Goal: Task Accomplishment & Management: Use online tool/utility

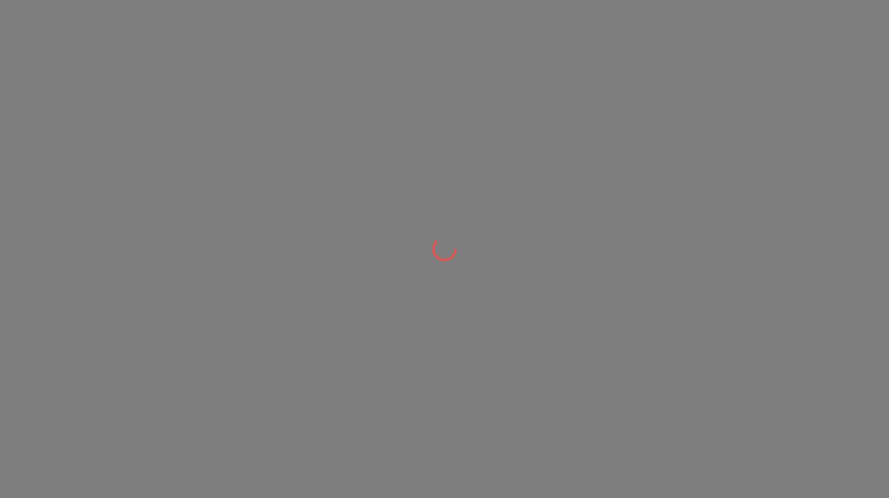
click at [501, 241] on div at bounding box center [444, 249] width 889 height 498
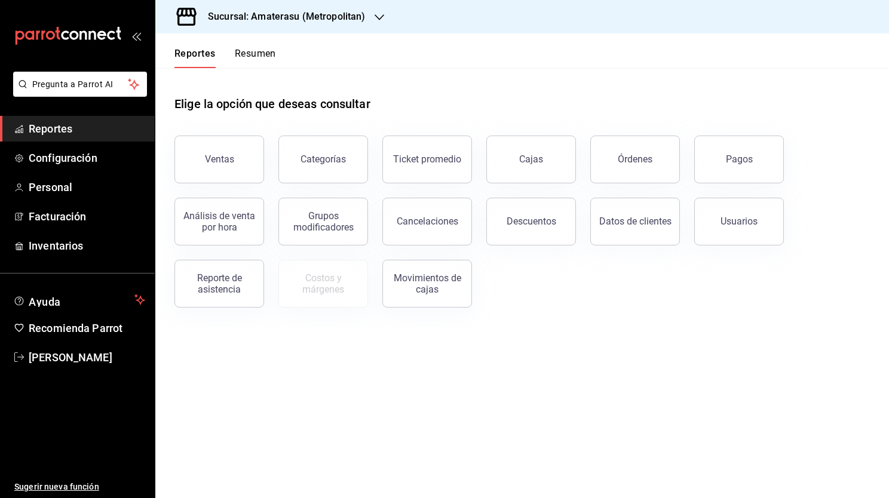
click at [260, 131] on div "Ventas" at bounding box center [212, 152] width 104 height 62
click at [238, 153] on button "Ventas" at bounding box center [219, 160] width 90 height 48
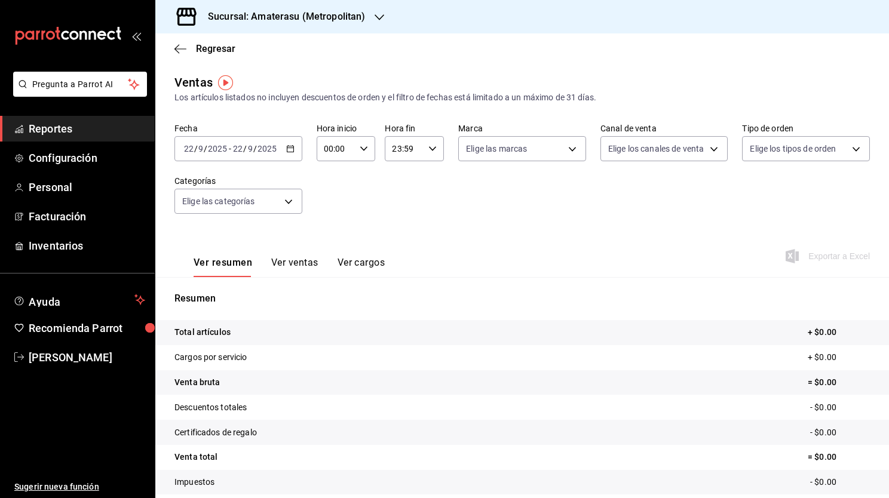
click at [293, 152] on div "2025-09-22 22 / 9 / 2025 - 2025-09-22 22 / 9 / 2025" at bounding box center [238, 148] width 128 height 25
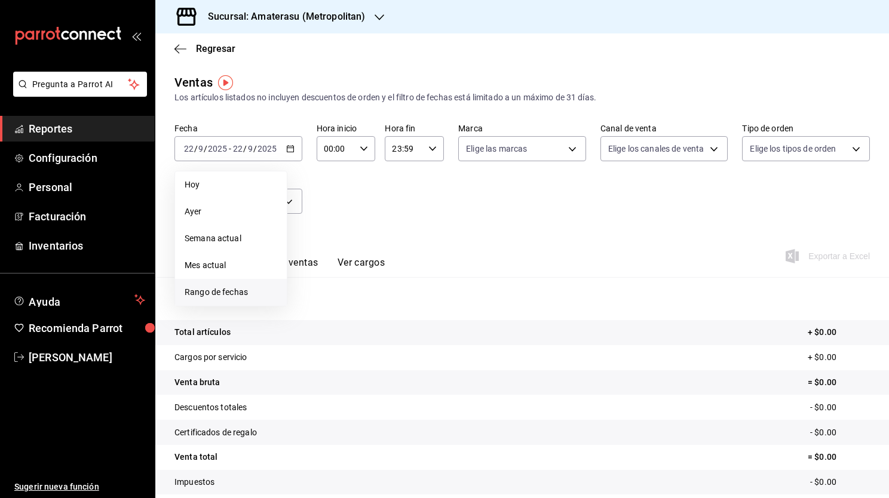
click at [244, 291] on span "Rango de fechas" at bounding box center [231, 292] width 93 height 13
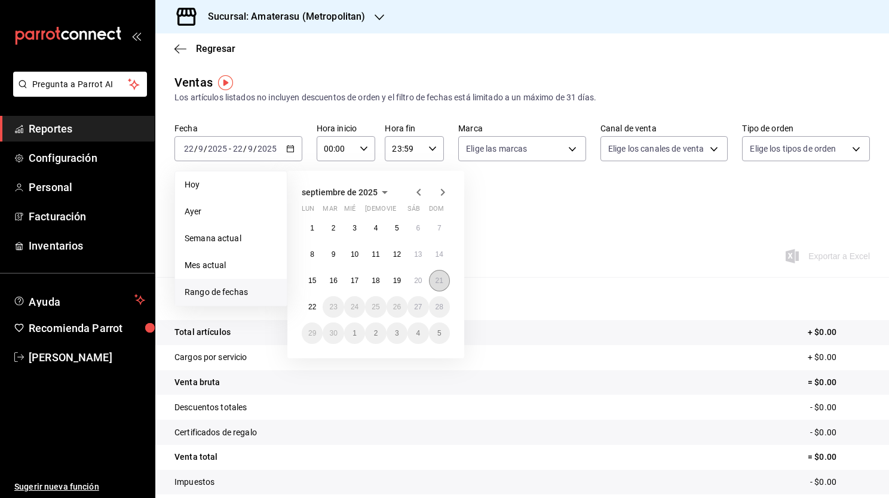
click at [441, 285] on button "21" at bounding box center [439, 280] width 21 height 21
click at [315, 308] on abbr "22" at bounding box center [312, 307] width 8 height 8
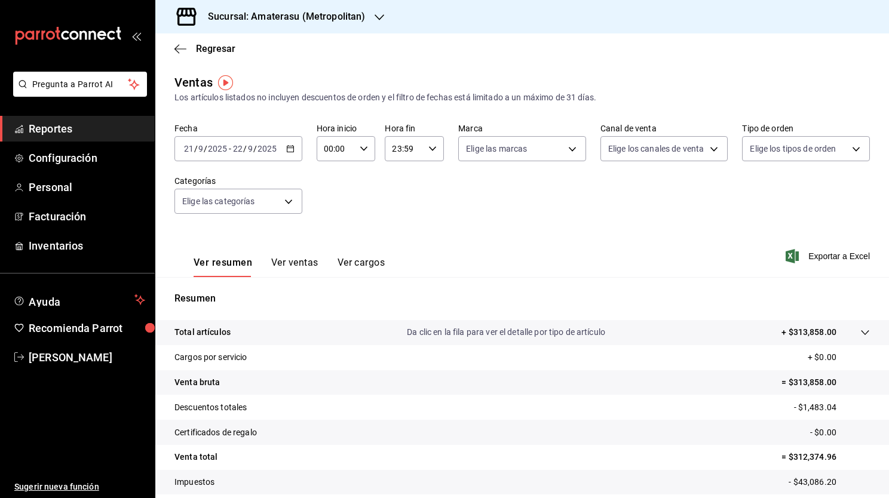
click at [355, 150] on div "00:00 Hora inicio" at bounding box center [345, 148] width 59 height 25
click at [328, 238] on span "02" at bounding box center [329, 237] width 10 height 10
type input "02:00"
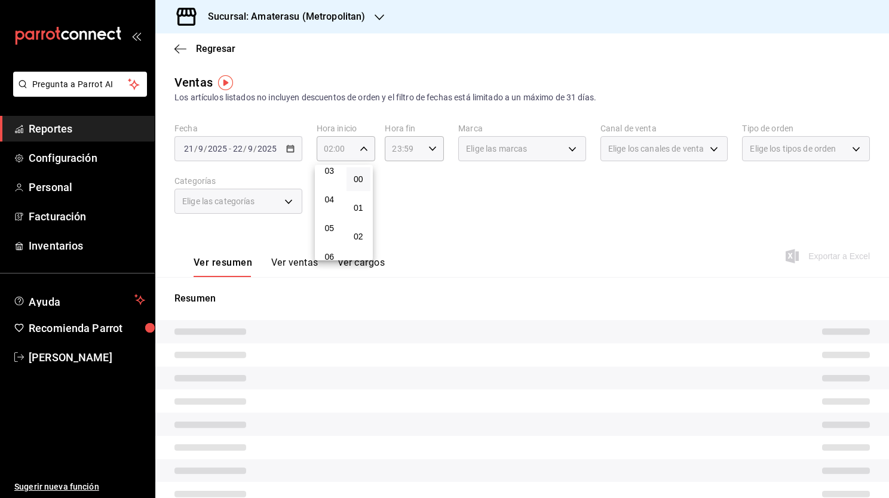
scroll to position [96, 0]
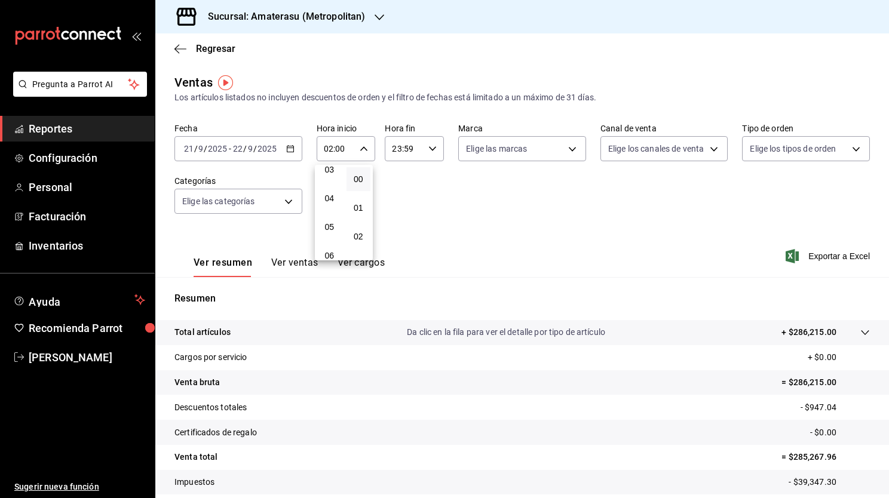
click at [328, 238] on button "05" at bounding box center [329, 227] width 24 height 24
type input "05:00"
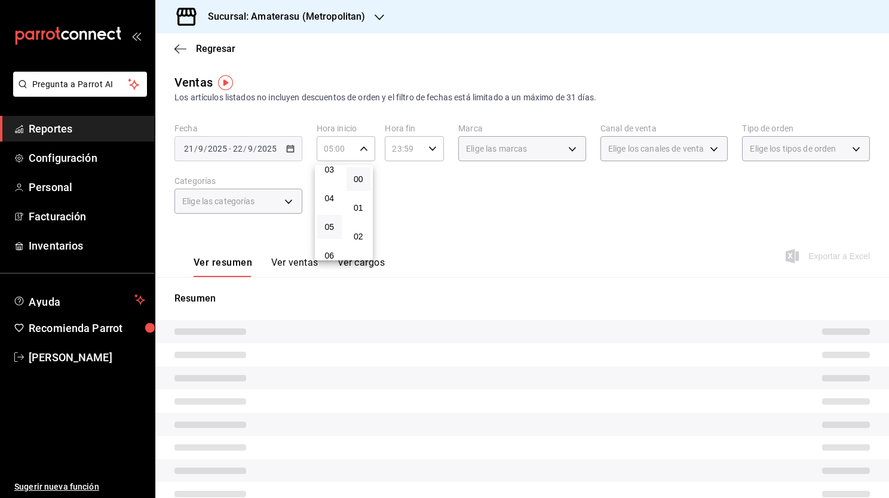
click at [339, 232] on button "05" at bounding box center [329, 227] width 24 height 24
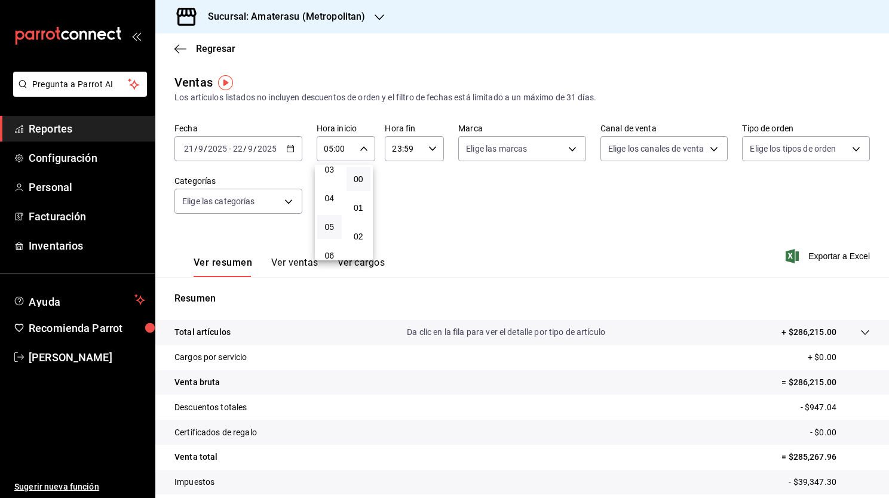
click at [549, 145] on div at bounding box center [444, 249] width 889 height 498
click at [560, 148] on body "Pregunta a Parrot AI Reportes Configuración Personal Facturación Inventarios Ay…" at bounding box center [444, 249] width 889 height 498
click at [490, 263] on span "Sky Bar - Metropolitan" at bounding box center [534, 262] width 95 height 13
type input "f3afaab8-8c3d-4e49-a299-af9bdf6027b2"
checkbox input "true"
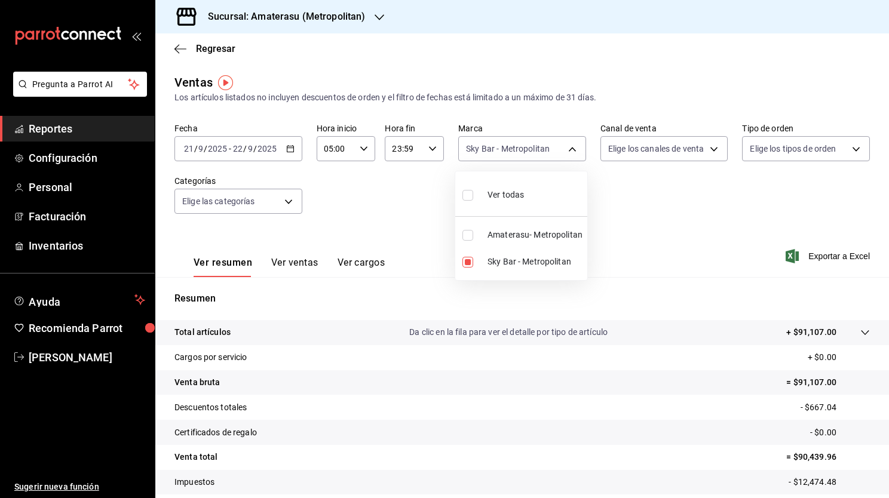
click at [714, 201] on div at bounding box center [444, 249] width 889 height 498
click at [860, 330] on tr "Total artículos Da clic en la fila para ver el detalle por tipo de artículo + $…" at bounding box center [521, 332] width 733 height 25
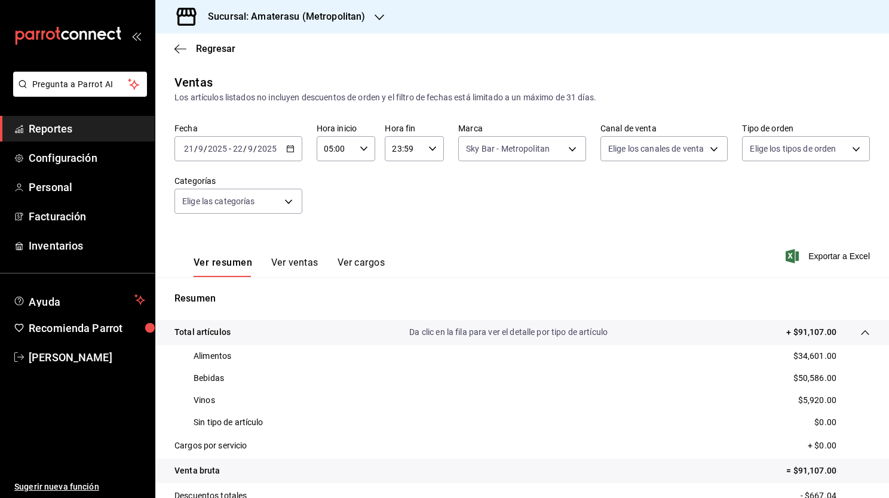
scroll to position [162, 0]
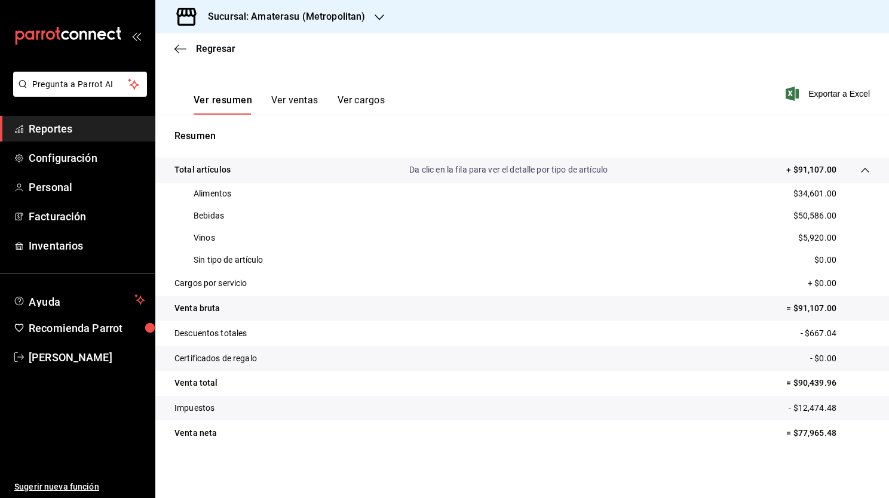
click at [288, 102] on button "Ver ventas" at bounding box center [294, 104] width 47 height 20
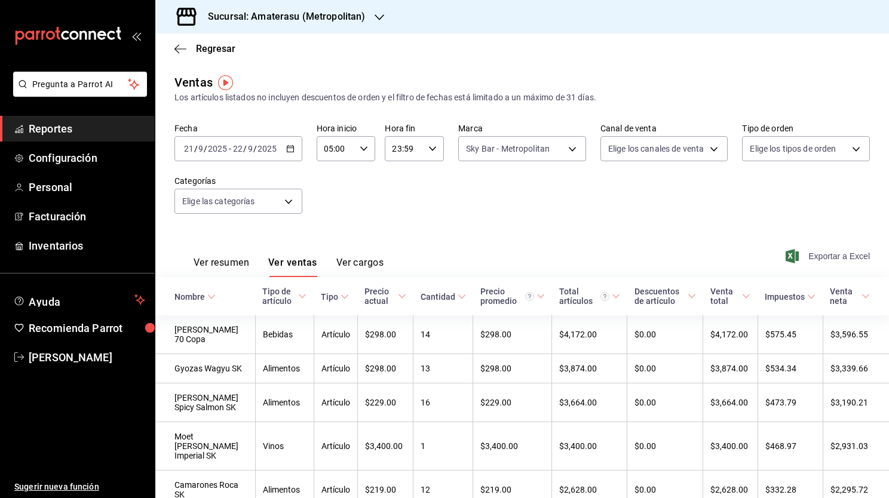
click at [816, 259] on span "Exportar a Excel" at bounding box center [829, 256] width 82 height 14
